Goal: Obtain resource: Download file/media

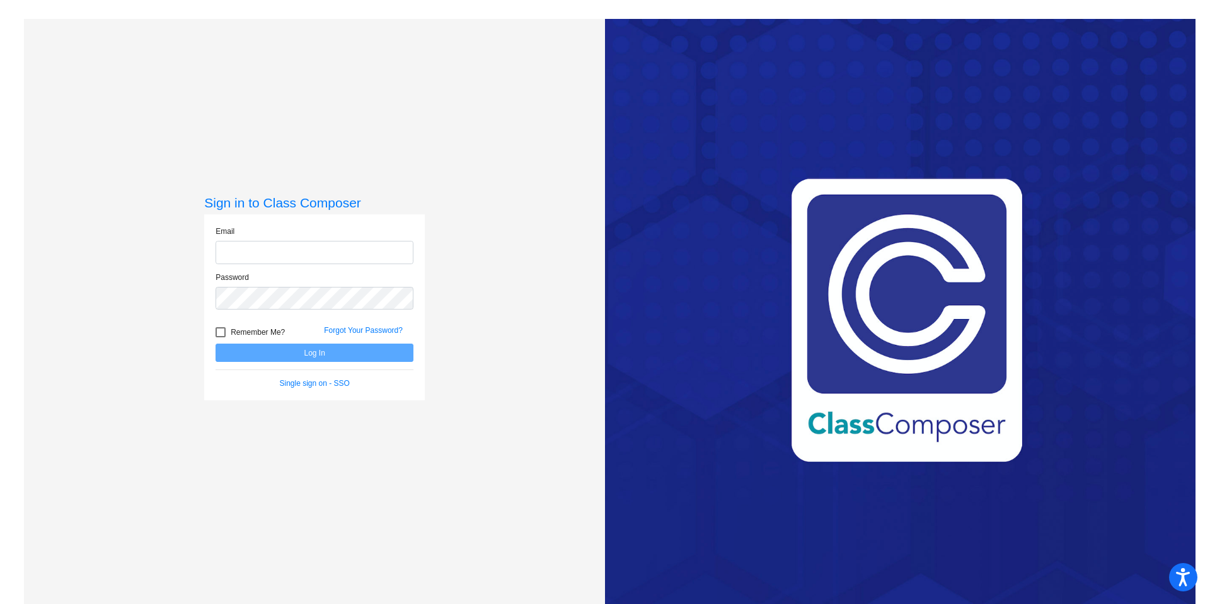
type input "[EMAIL_ADDRESS][DOMAIN_NAME]"
click at [295, 352] on button "Log In" at bounding box center [314, 352] width 198 height 18
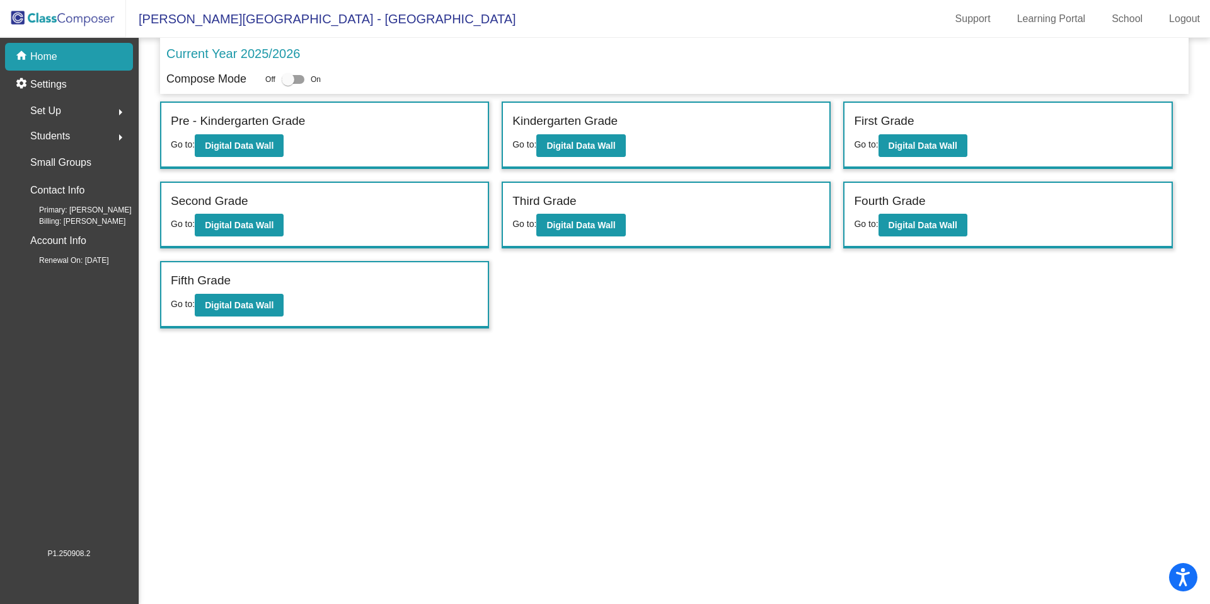
click at [99, 140] on div "Students arrow_right" at bounding box center [73, 135] width 120 height 25
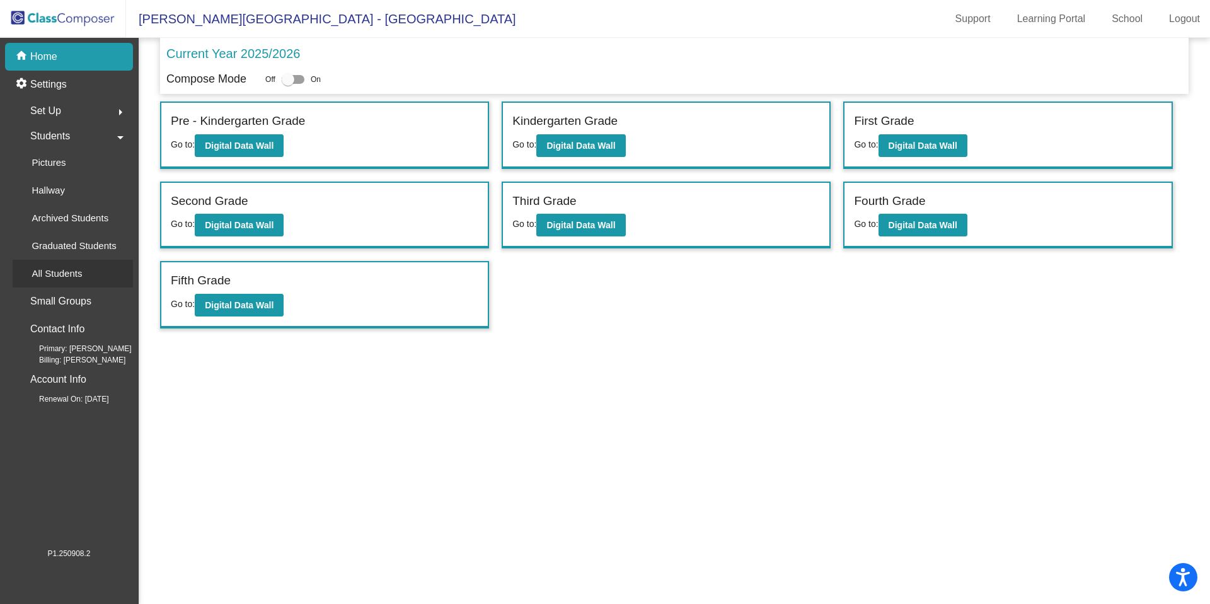
click at [79, 273] on p "All Students" at bounding box center [56, 273] width 50 height 15
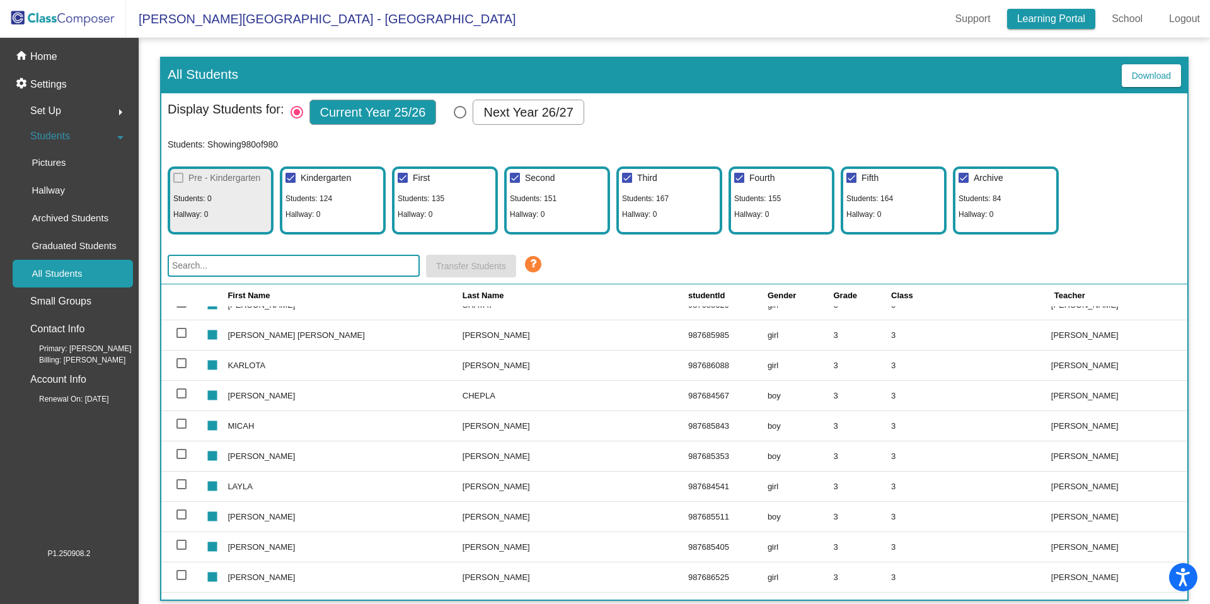
scroll to position [12307, 0]
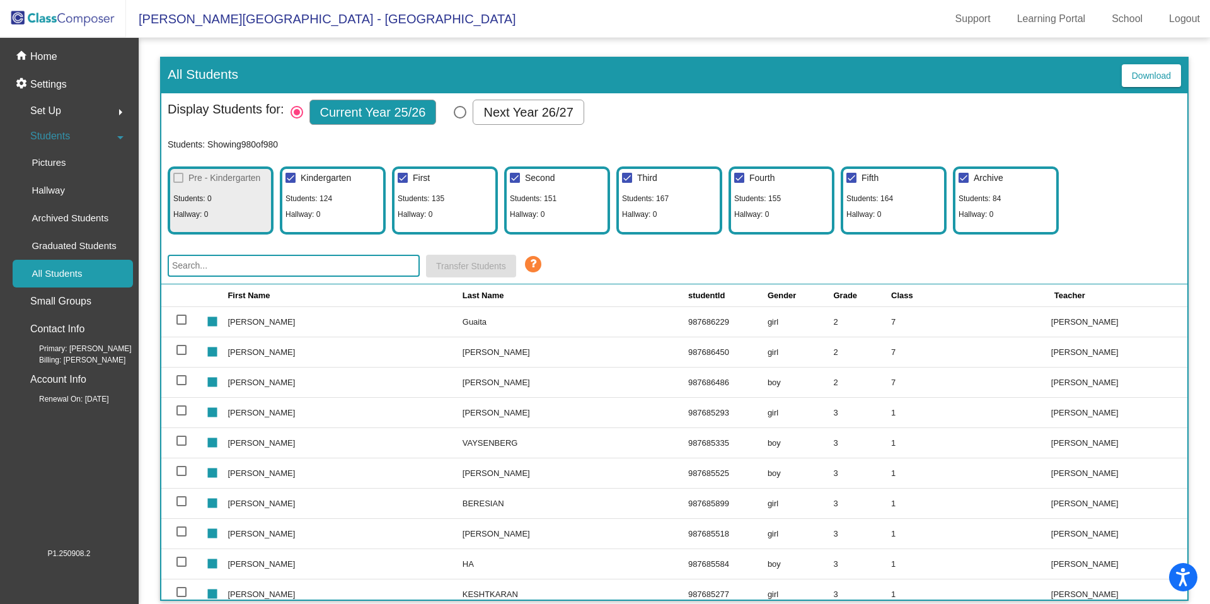
click at [968, 181] on label "Archive" at bounding box center [980, 177] width 45 height 15
click at [963, 183] on input "Archive" at bounding box center [963, 183] width 1 height 1
checkbox input "false"
click at [1142, 199] on div "Pre - Kindergarten Students: 0 Hallway: 0 Kindergarten Students: [GEOGRAPHIC_DA…" at bounding box center [674, 197] width 1013 height 74
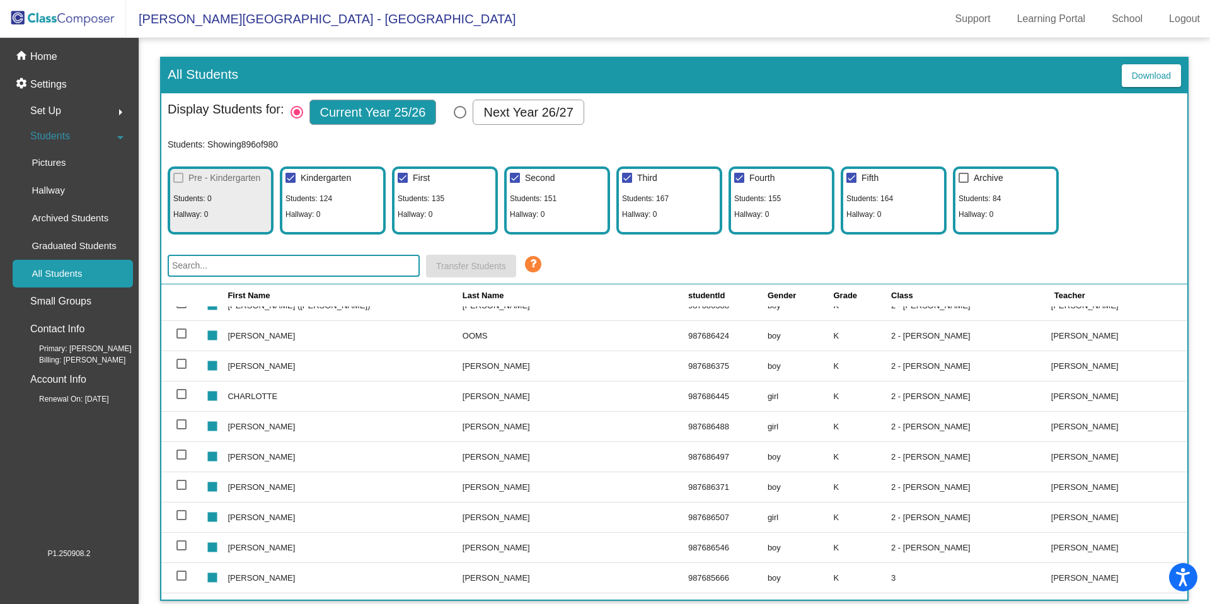
scroll to position [0, 0]
